Goal: Check status: Check status

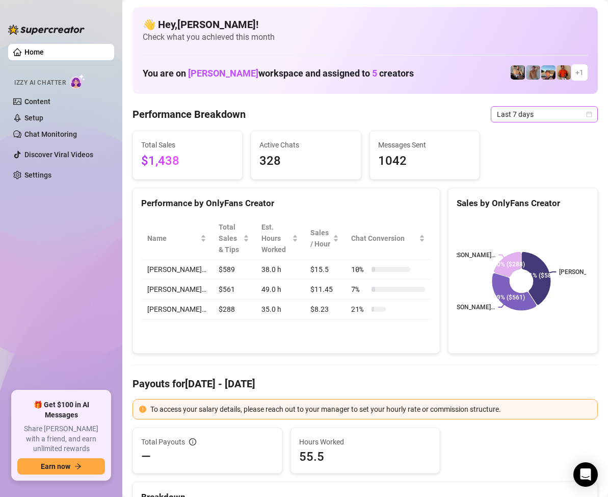
click at [566, 114] on span "Last 7 days" at bounding box center [544, 114] width 95 height 15
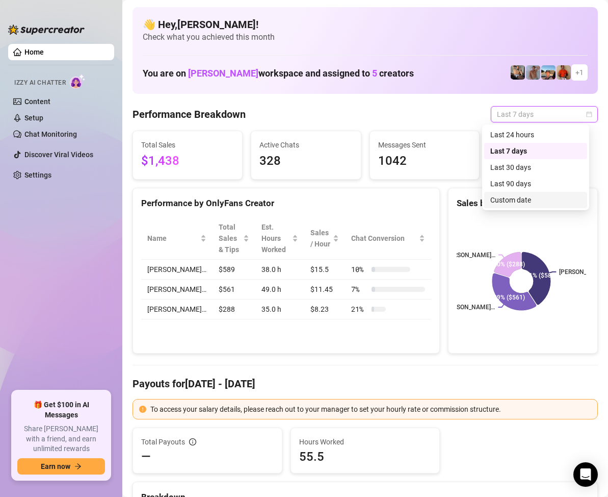
click at [540, 199] on div "Custom date" at bounding box center [536, 199] width 91 height 11
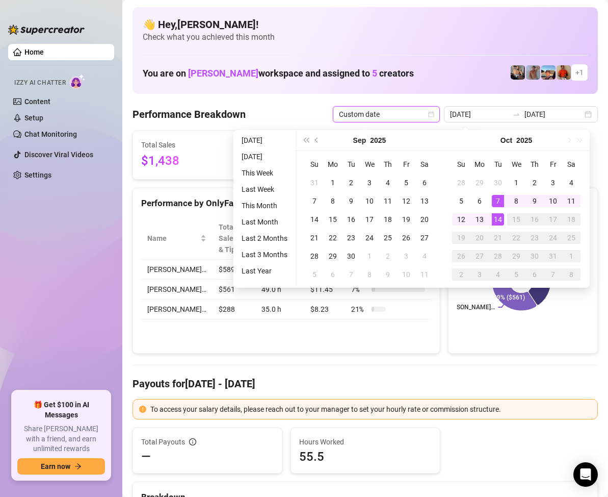
type input "[DATE]"
click at [503, 220] on div "14" at bounding box center [498, 219] width 12 height 12
click at [500, 218] on div "14" at bounding box center [498, 219] width 12 height 12
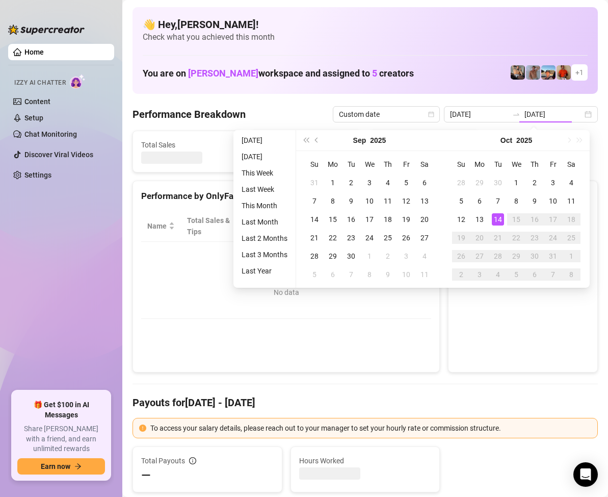
type input "[DATE]"
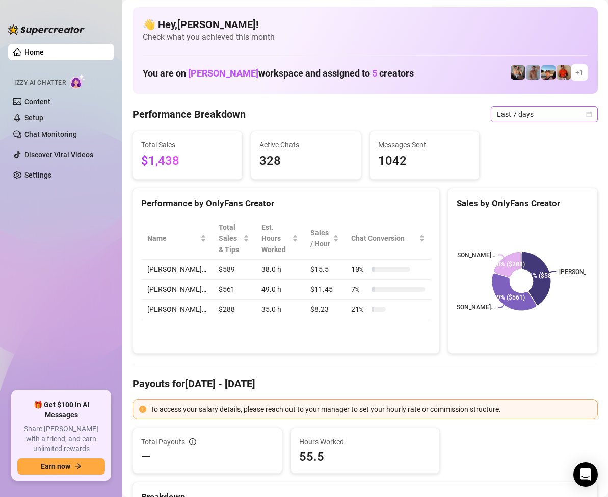
click at [586, 116] on icon "calendar" at bounding box center [589, 114] width 6 height 6
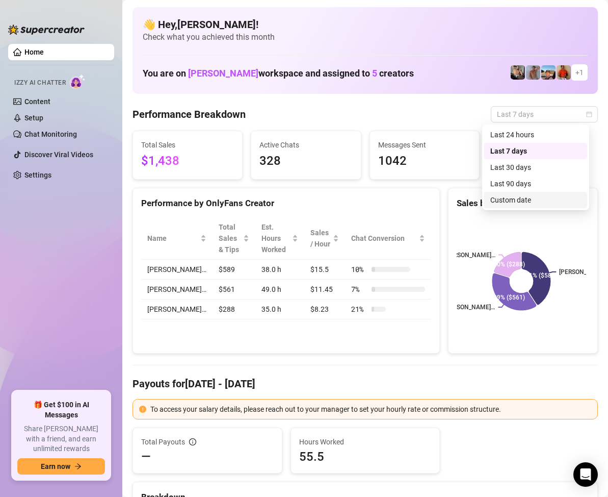
click at [523, 200] on div "Custom date" at bounding box center [536, 199] width 91 height 11
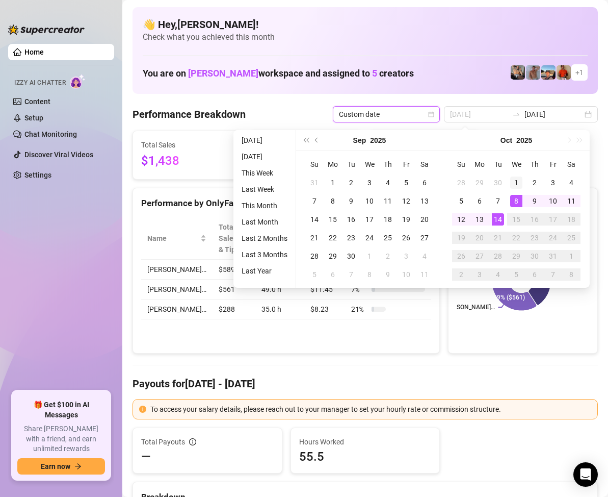
type input "2025-10-01"
click at [518, 178] on div "1" at bounding box center [516, 182] width 12 height 12
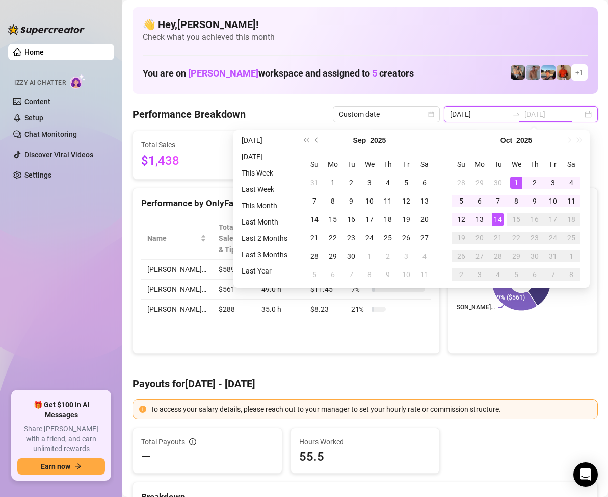
type input "[DATE]"
click at [501, 220] on div "14" at bounding box center [498, 219] width 12 height 12
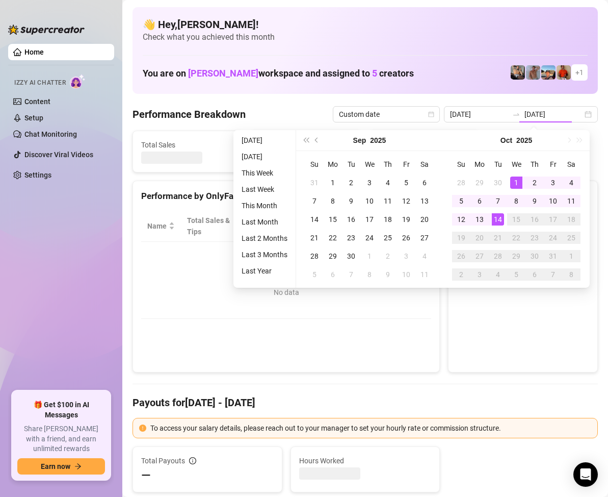
type input "2025-10-01"
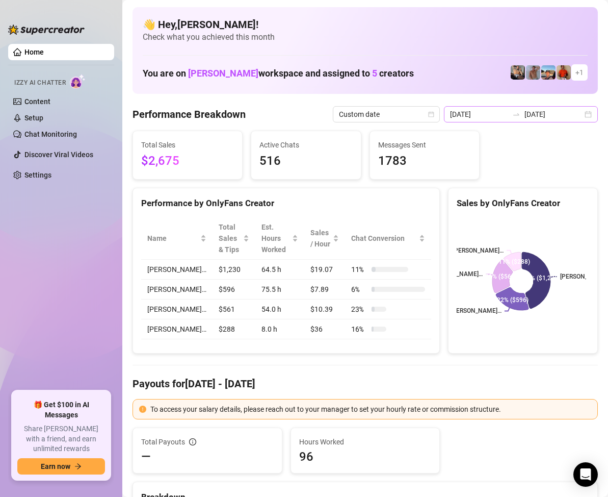
click at [583, 114] on div "2025-10-01 2025-10-14" at bounding box center [521, 114] width 154 height 16
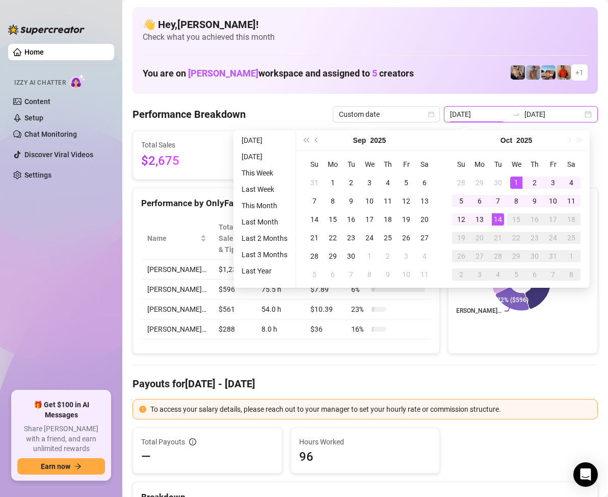
click at [583, 114] on div "2025-10-01 2025-10-14" at bounding box center [521, 114] width 154 height 16
